Goal: Transaction & Acquisition: Subscribe to service/newsletter

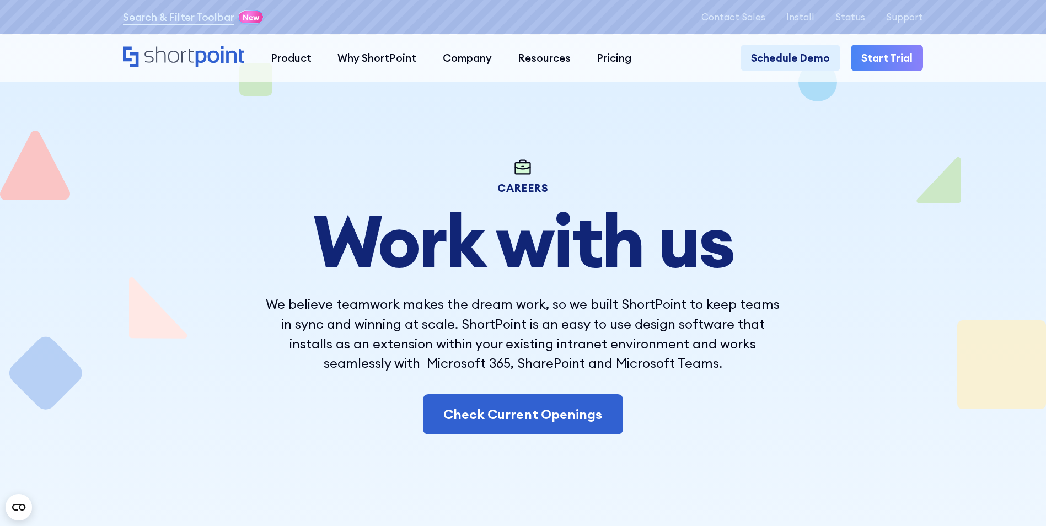
click at [881, 58] on link "Start Trial" at bounding box center [887, 58] width 72 height 26
